Goal: Task Accomplishment & Management: Use online tool/utility

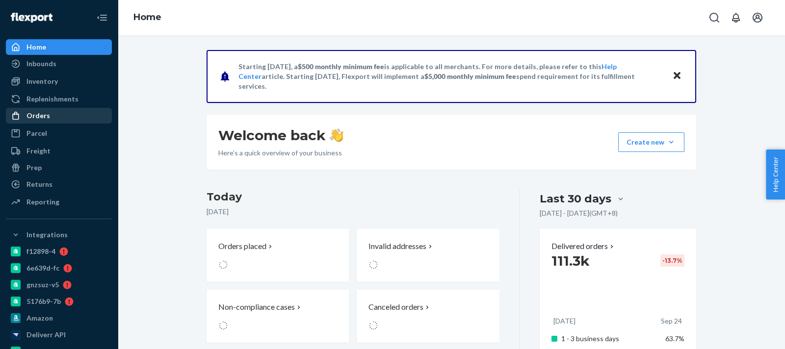
click at [66, 109] on div "Orders" at bounding box center [59, 116] width 104 height 14
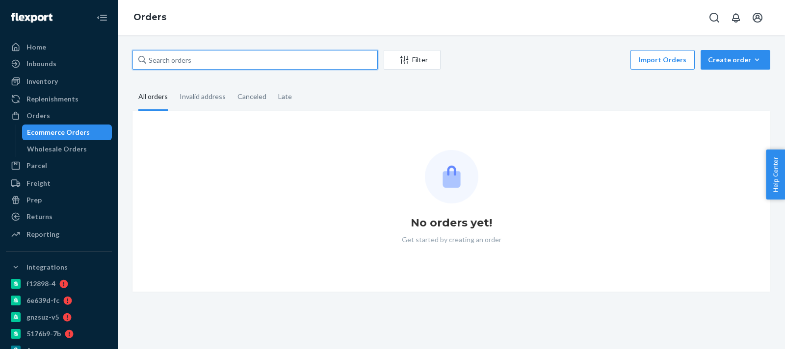
click at [252, 58] on input "text" at bounding box center [255, 60] width 245 height 20
paste input "2620102"
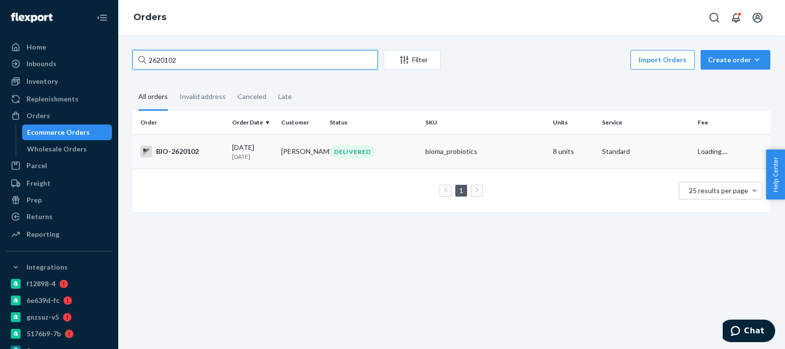
type input "2620102"
click at [271, 146] on td "[DATE] [DATE]" at bounding box center [252, 151] width 49 height 34
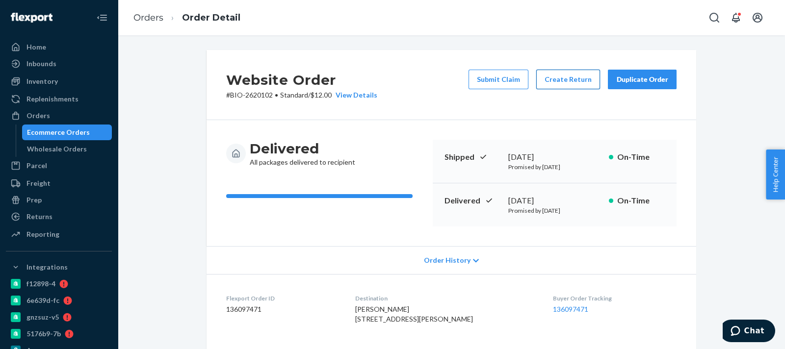
click at [552, 81] on button "Create Return" at bounding box center [568, 80] width 64 height 20
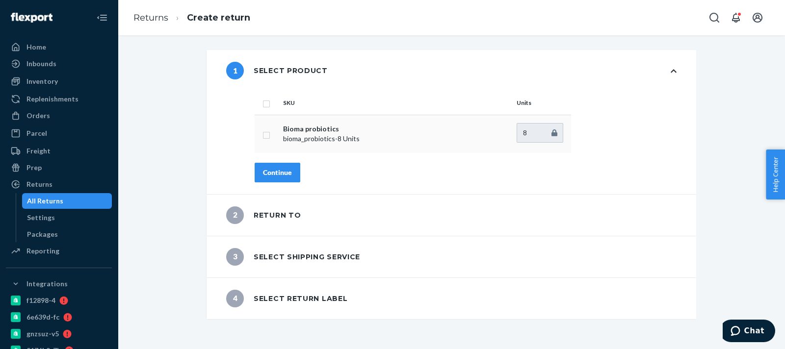
click at [263, 136] on input "checkbox" at bounding box center [267, 134] width 8 height 10
checkbox input "true"
drag, startPoint x: 527, startPoint y: 134, endPoint x: 471, endPoint y: 133, distance: 56.4
click at [471, 133] on tr "Bioma probiotics bioma_probiotics - 8 Units 8" at bounding box center [413, 134] width 317 height 38
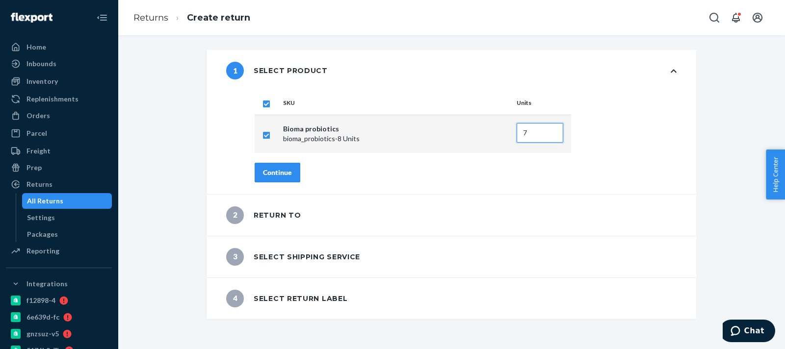
type input "7"
click at [280, 165] on button "Continue" at bounding box center [278, 173] width 46 height 20
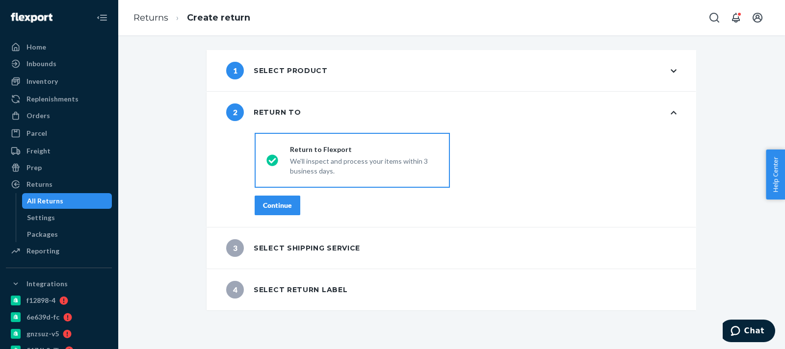
click at [286, 197] on button "Continue" at bounding box center [278, 206] width 46 height 20
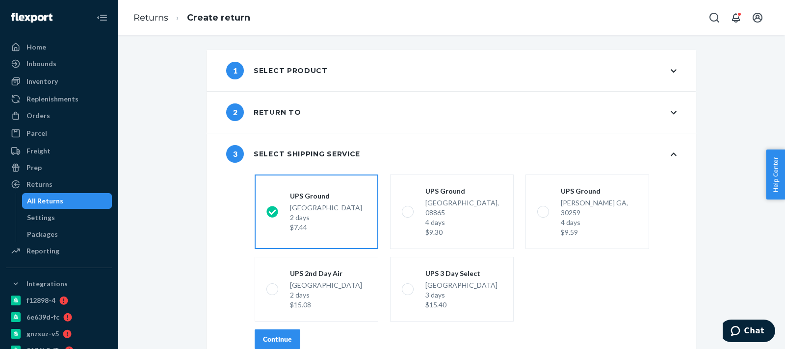
click at [263, 335] on div "Continue" at bounding box center [277, 340] width 29 height 10
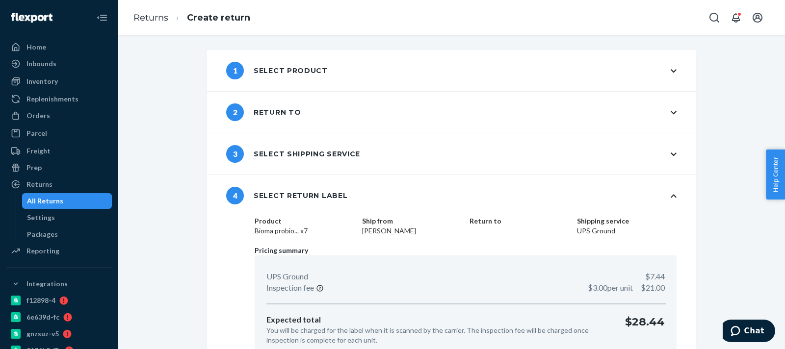
scroll to position [51, 0]
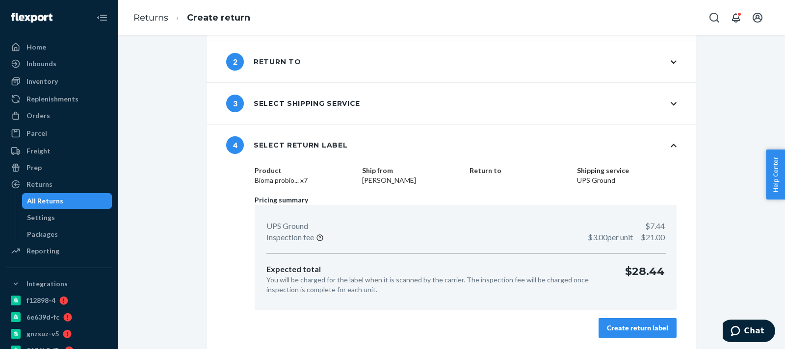
click at [633, 324] on div "Create return label" at bounding box center [637, 328] width 61 height 10
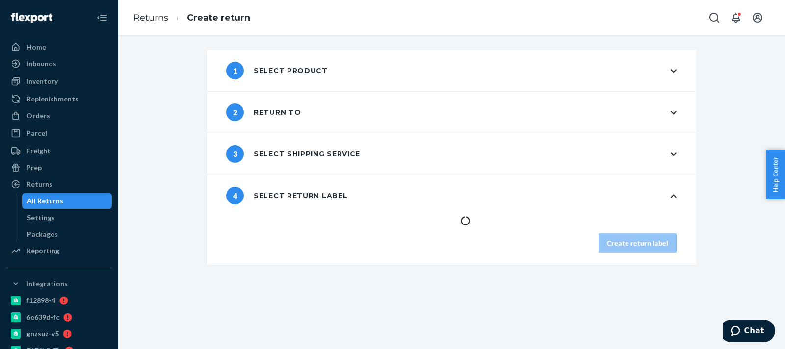
scroll to position [0, 0]
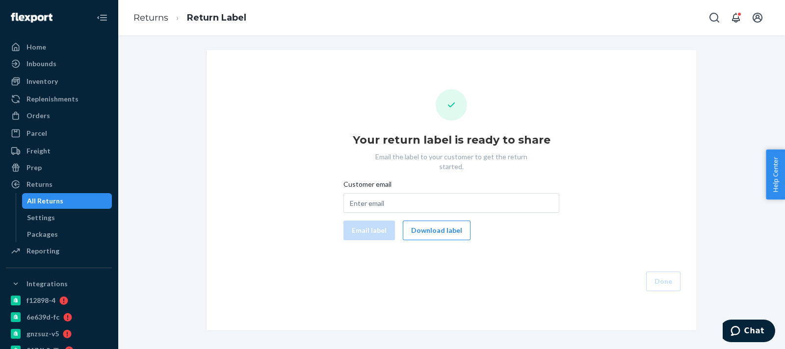
click at [432, 231] on div "Your return label is ready to share Email the label to your customer to get the…" at bounding box center [452, 190] width 474 height 202
click at [432, 230] on button "Download label" at bounding box center [437, 231] width 68 height 20
